Goal: Book appointment/travel/reservation

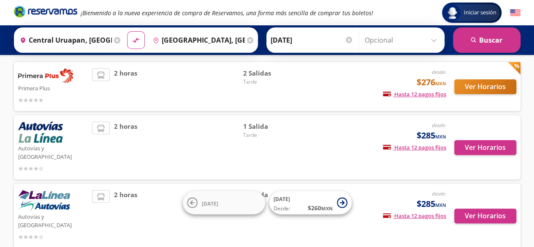
scroll to position [54, 0]
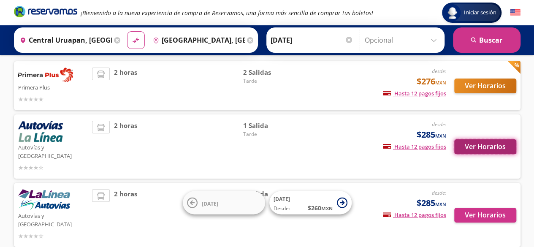
click at [491, 143] on button "Ver Horarios" at bounding box center [485, 146] width 62 height 15
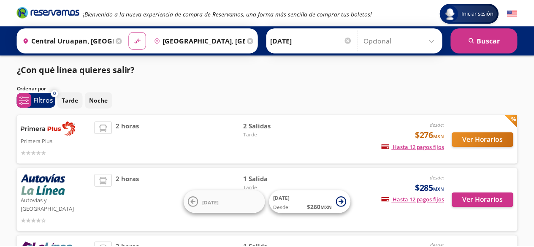
scroll to position [54, 0]
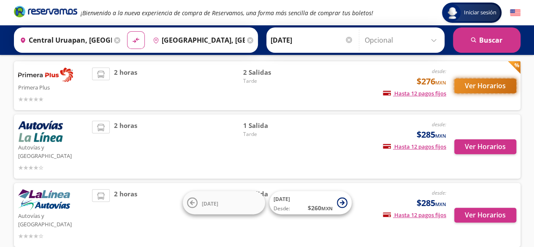
click at [500, 85] on button "Ver Horarios" at bounding box center [485, 85] width 62 height 15
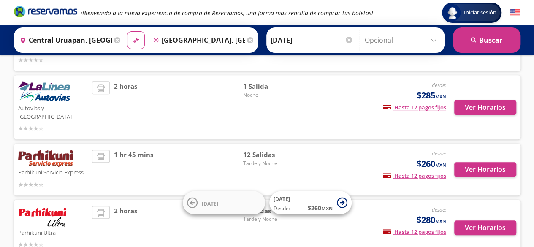
scroll to position [162, 0]
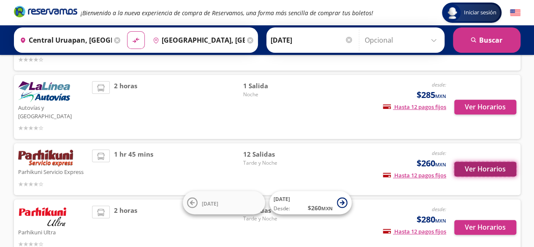
click at [472, 162] on button "Ver Horarios" at bounding box center [485, 169] width 62 height 15
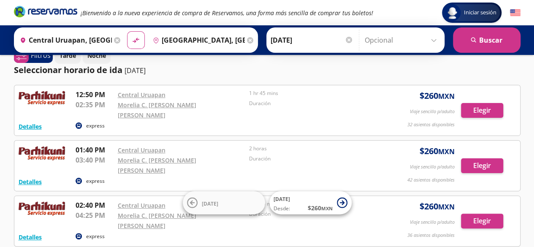
scroll to position [24, 0]
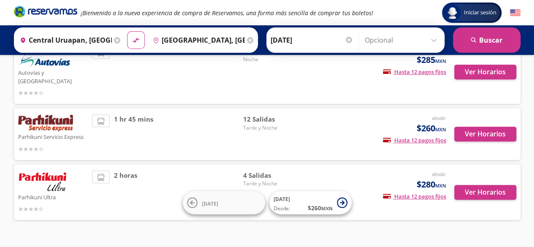
scroll to position [200, 0]
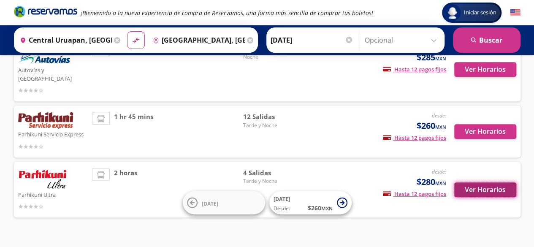
click at [485, 182] on button "Ver Horarios" at bounding box center [485, 189] width 62 height 15
